Goal: Information Seeking & Learning: Understand process/instructions

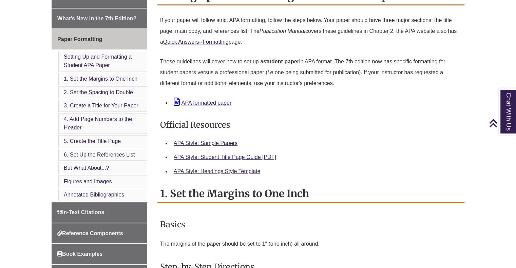
scroll to position [203, 0]
click at [216, 142] on link "APA Style: Sample Papers" at bounding box center [206, 143] width 64 height 6
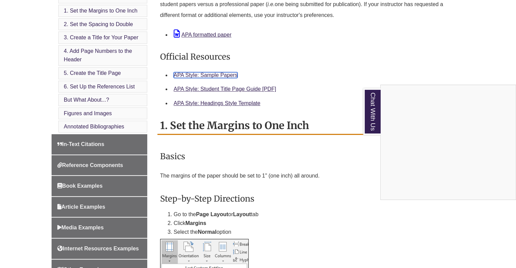
scroll to position [305, 0]
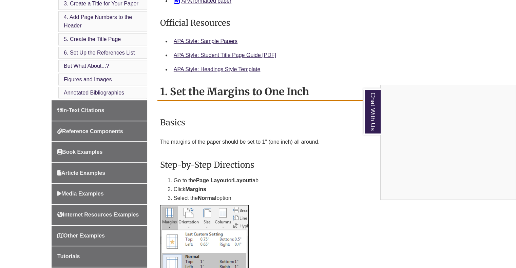
click at [103, 130] on div "Chat With Us" at bounding box center [258, 134] width 516 height 268
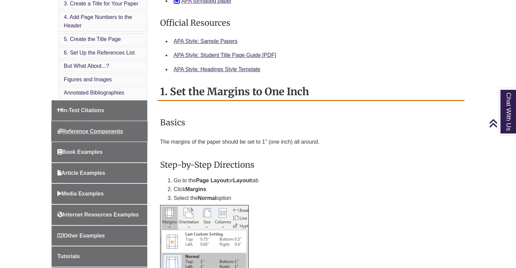
click at [103, 130] on span "Reference Components" at bounding box center [90, 132] width 66 height 6
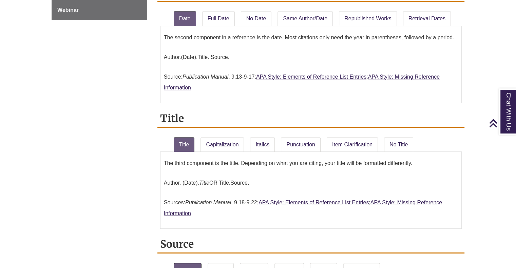
scroll to position [509, 0]
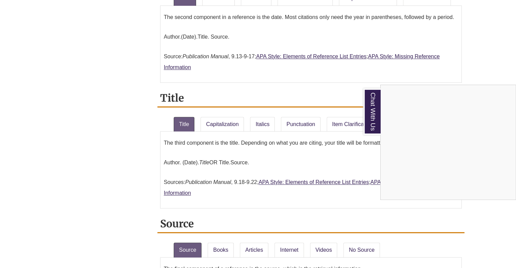
click at [478, 66] on div "Chat With Us" at bounding box center [258, 134] width 516 height 268
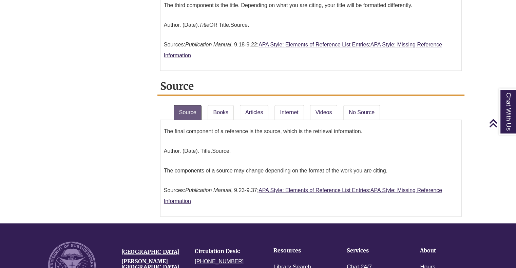
scroll to position [678, 0]
